Goal: Task Accomplishment & Management: Use online tool/utility

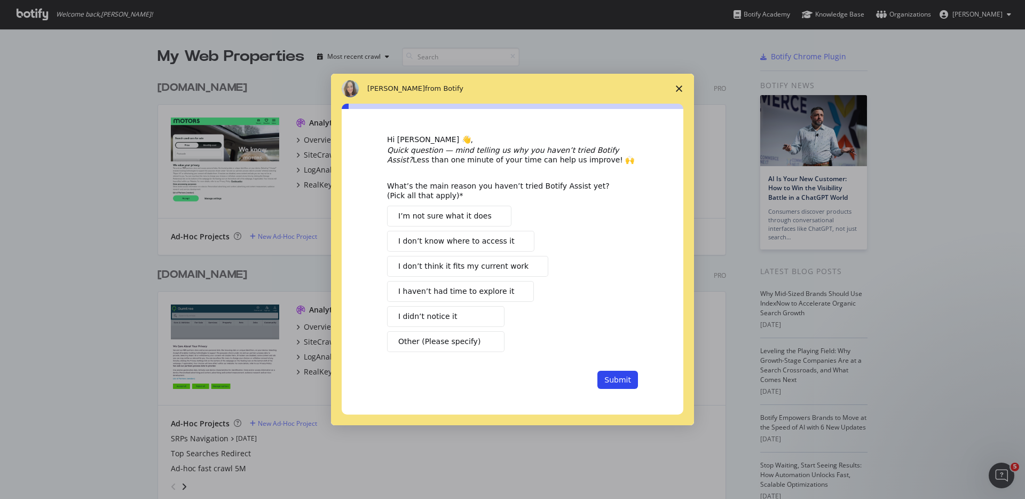
click at [677, 93] on span "Close survey" at bounding box center [679, 89] width 30 height 30
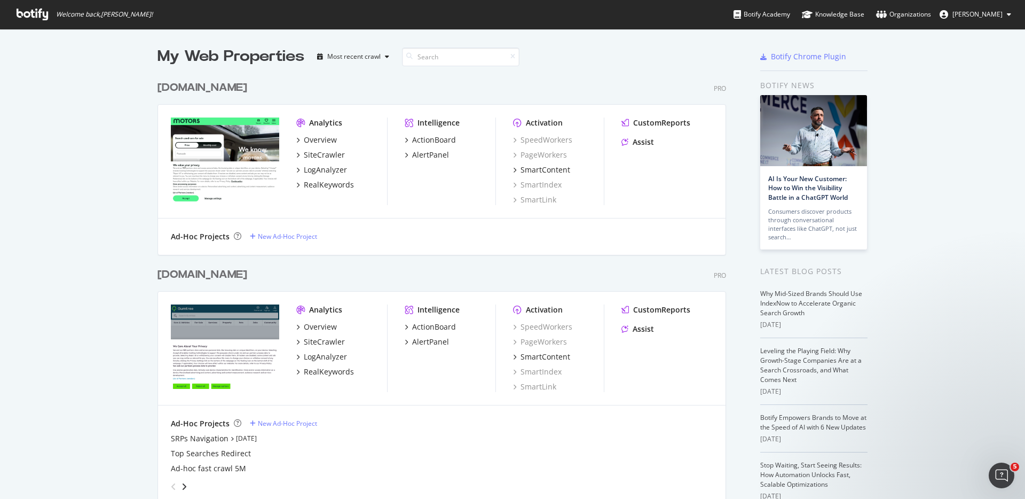
click at [245, 141] on img "grid" at bounding box center [225, 160] width 108 height 86
click at [198, 91] on div "[DOMAIN_NAME]" at bounding box center [202, 87] width 90 height 15
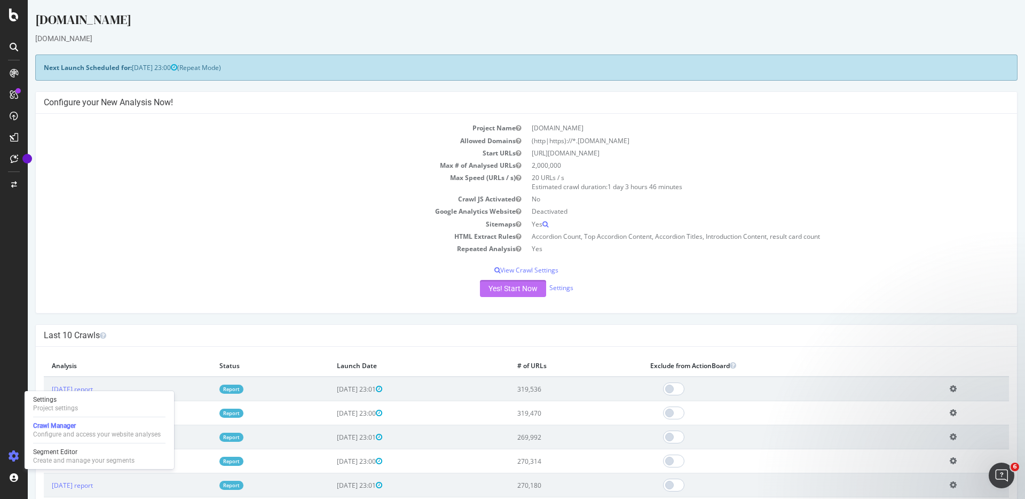
click at [506, 291] on button "Yes! Start Now" at bounding box center [513, 288] width 66 height 17
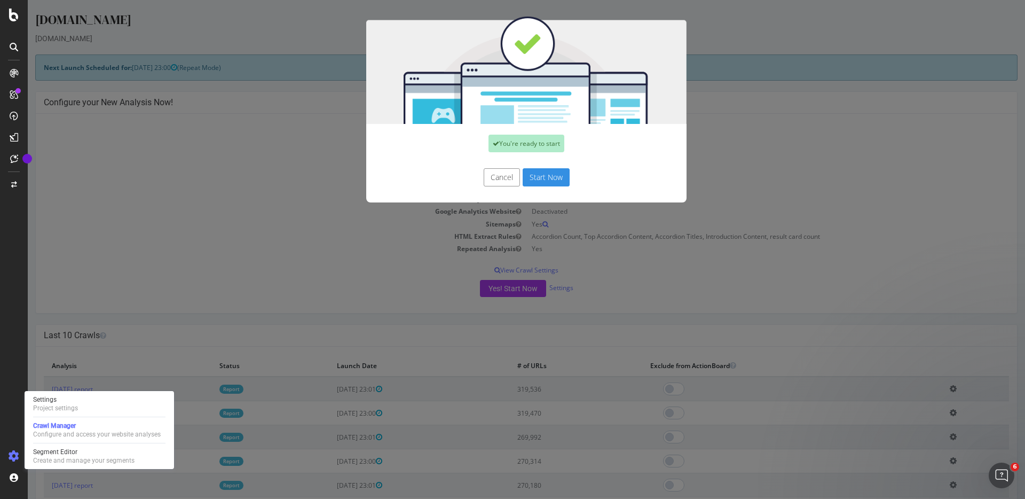
click at [541, 182] on button "Start Now" at bounding box center [546, 177] width 47 height 18
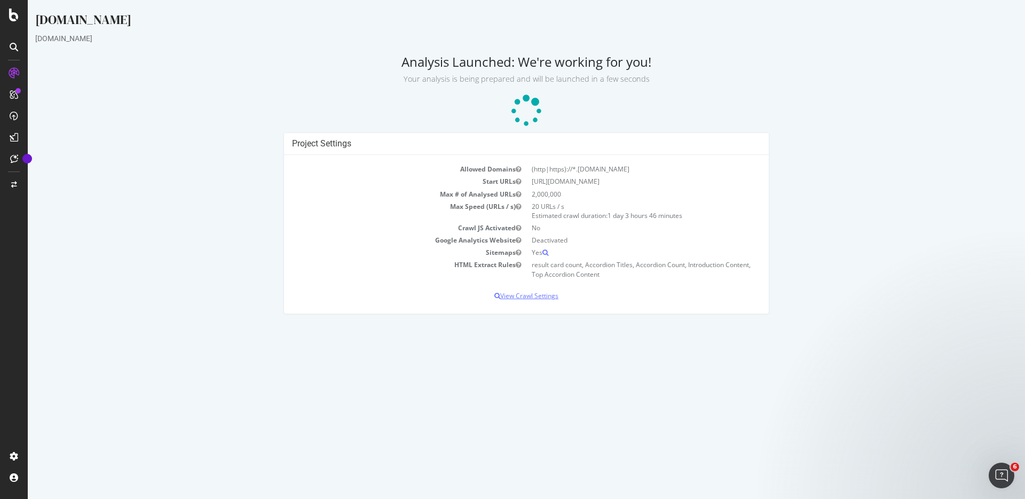
click at [524, 293] on p "View Crawl Settings" at bounding box center [526, 295] width 469 height 9
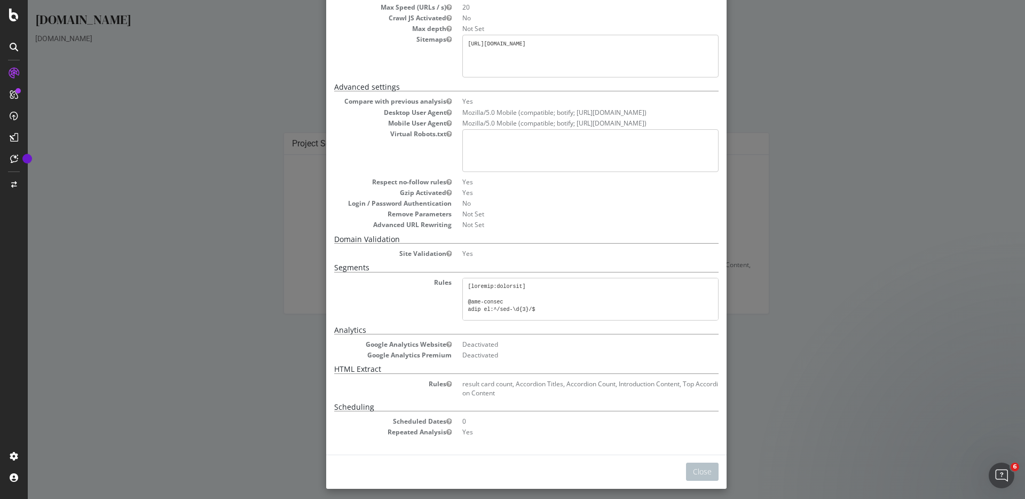
scroll to position [117, 0]
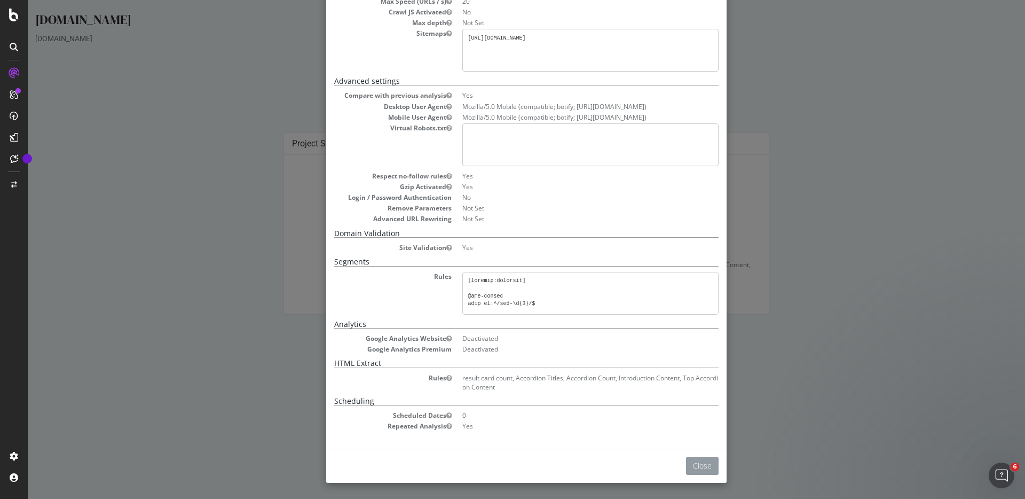
click at [697, 463] on button "Close" at bounding box center [702, 465] width 33 height 18
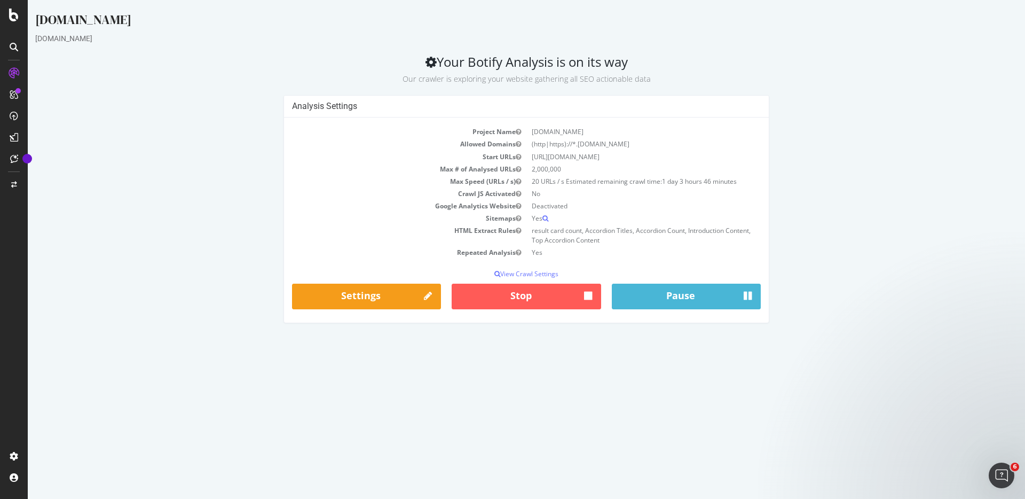
scroll to position [0, 0]
